Goal: Find specific page/section: Find specific page/section

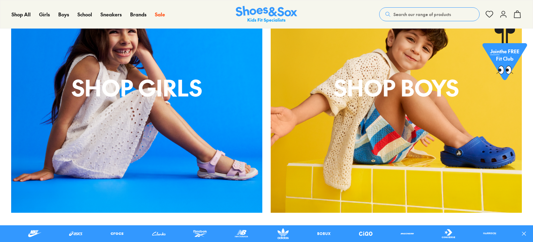
scroll to position [312, 0]
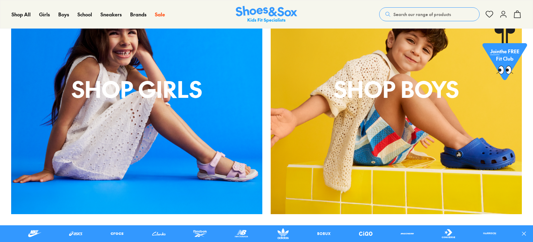
click at [418, 87] on p "shop boys" at bounding box center [396, 88] width 251 height 33
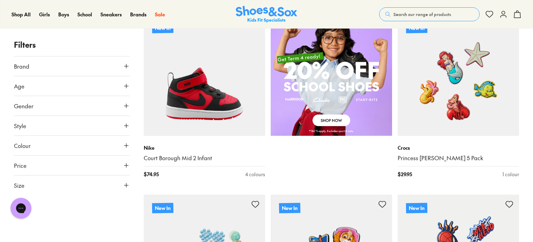
scroll to position [488, 0]
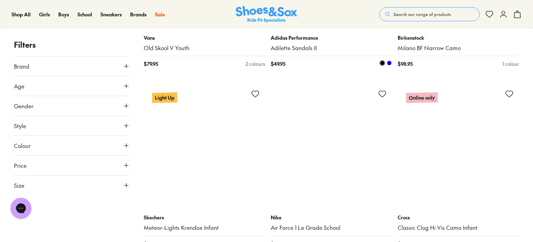
scroll to position [3557, 0]
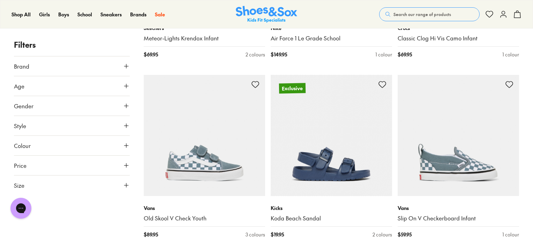
scroll to position [3905, 0]
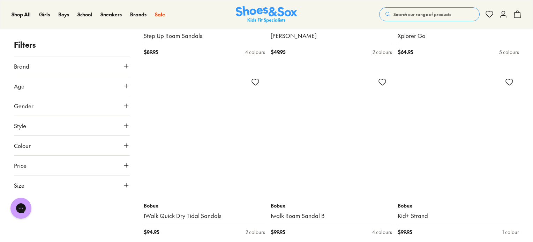
scroll to position [6939, 0]
